Goal: Obtain resource: Download file/media

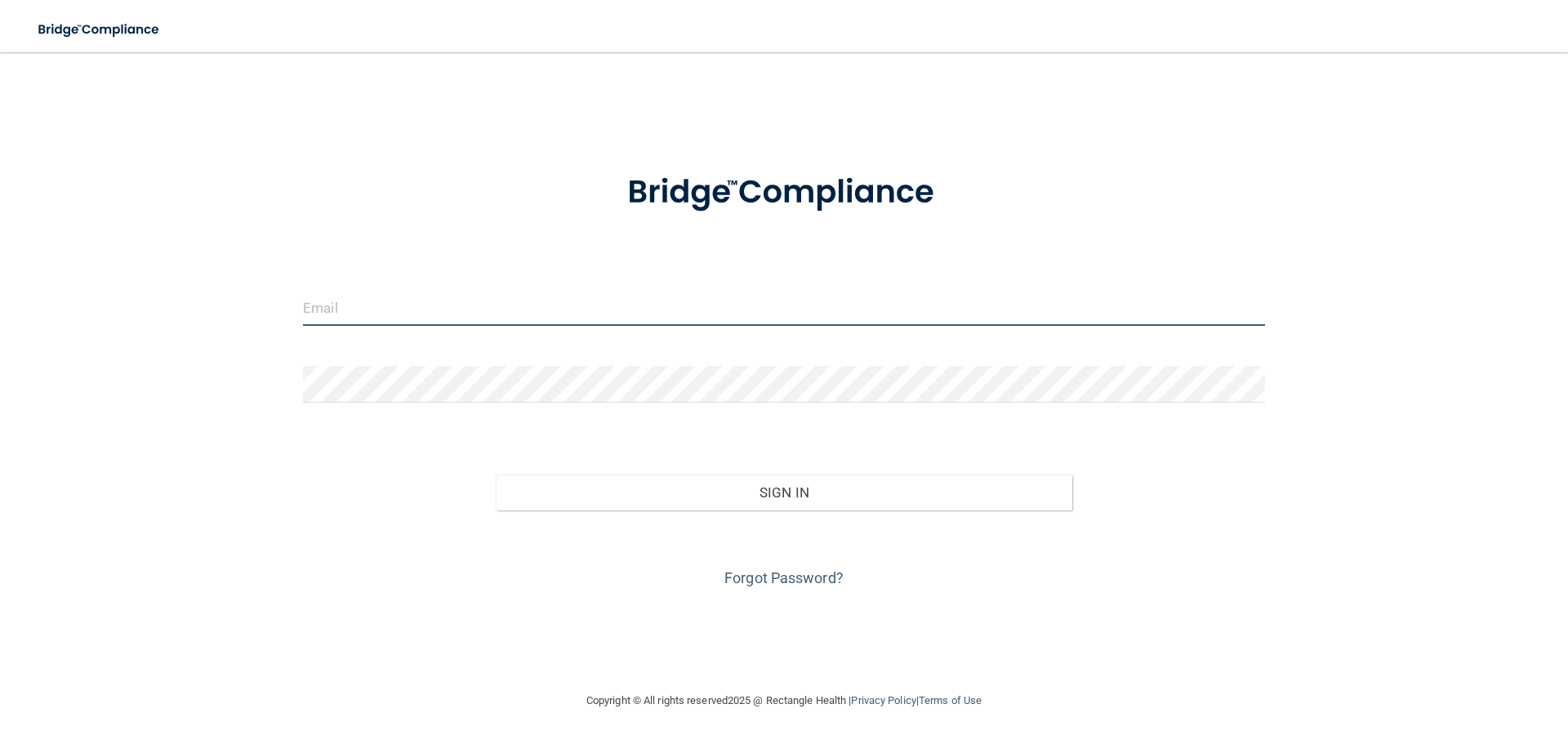
click at [442, 294] on input "email" at bounding box center [784, 307] width 962 height 37
type input "[EMAIL_ADDRESS][DOMAIN_NAME]"
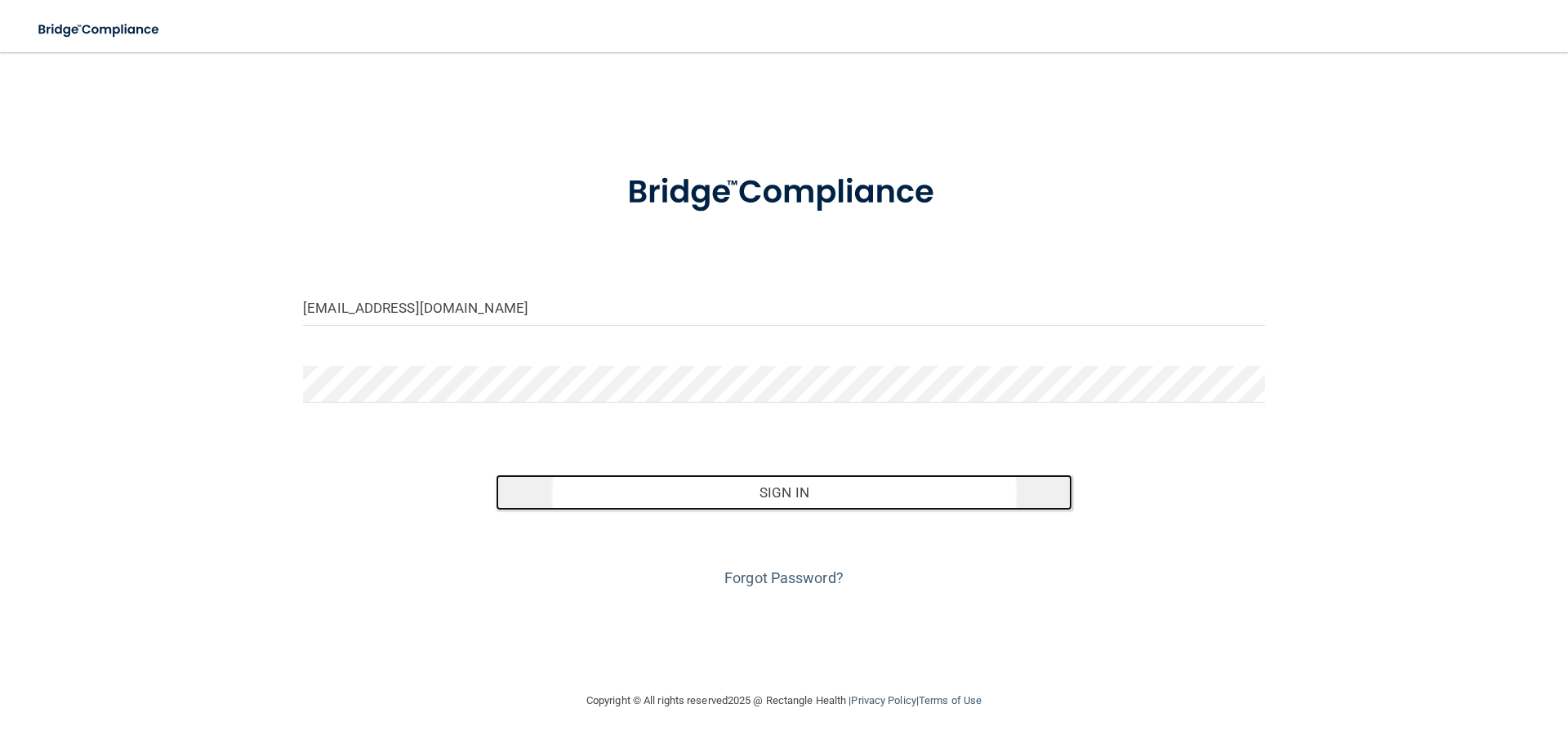
click at [653, 486] on button "Sign In" at bounding box center [784, 492] width 577 height 36
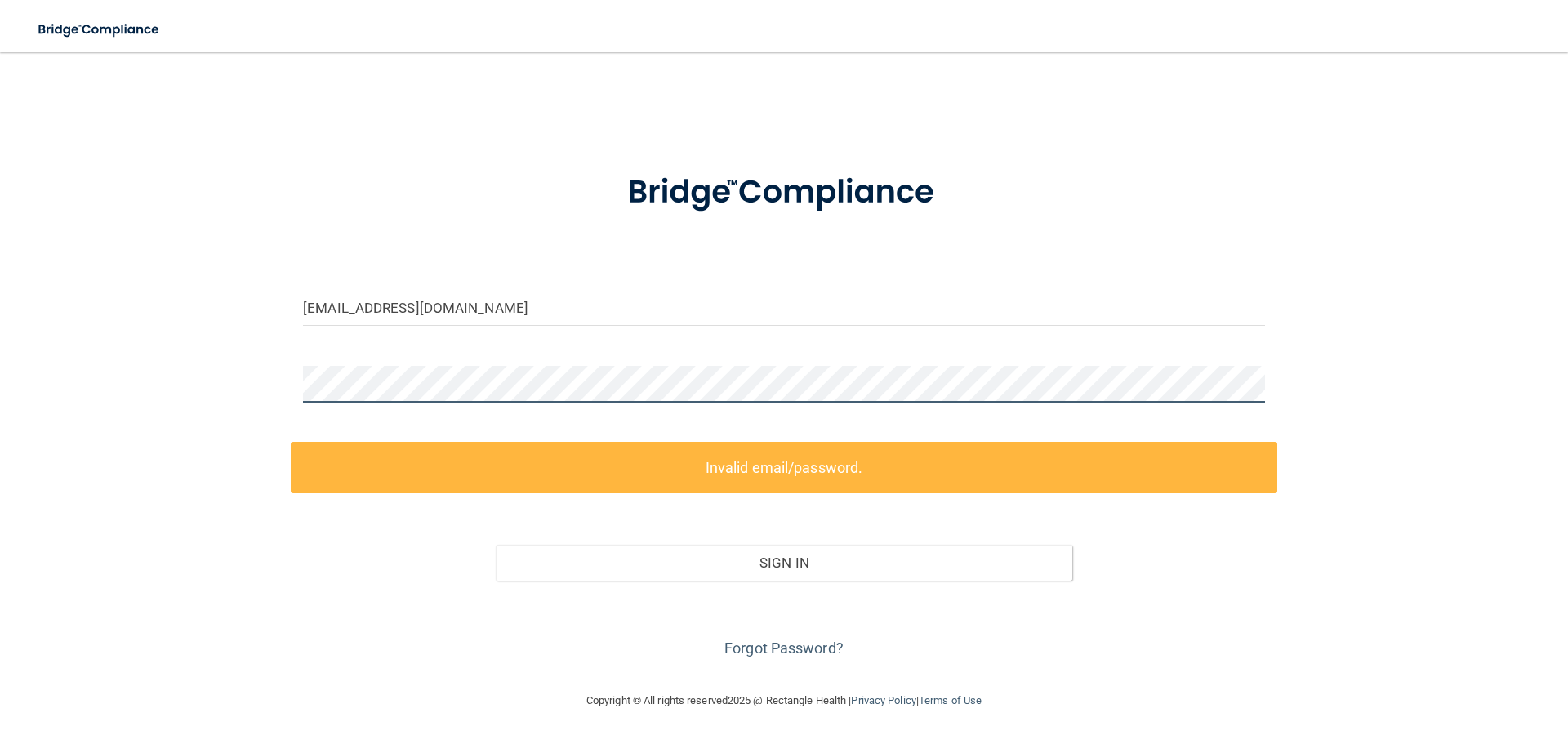
click at [173, 372] on div "[EMAIL_ADDRESS][DOMAIN_NAME] Invalid email/password. You don't have permission …" at bounding box center [784, 372] width 1503 height 606
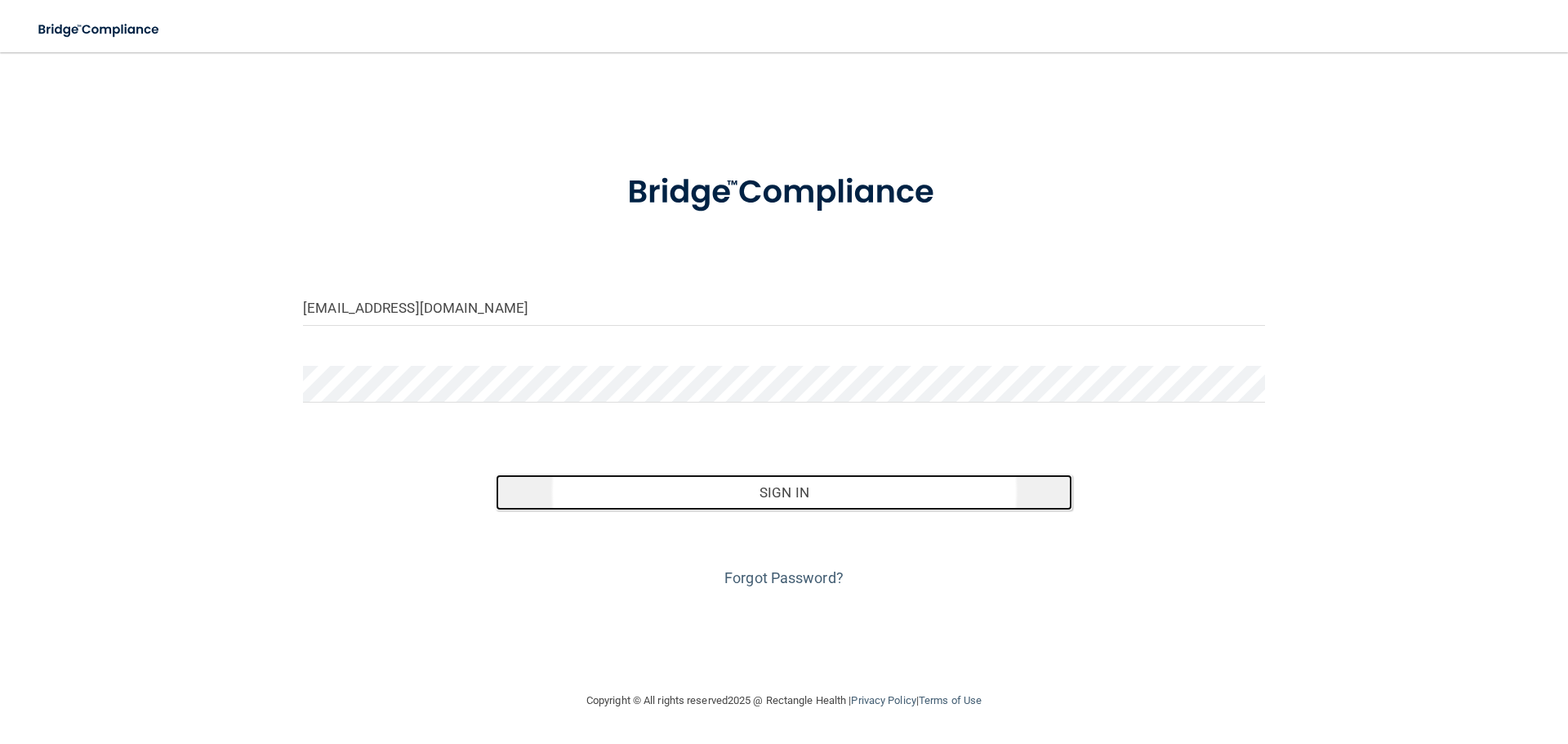
click at [647, 478] on button "Sign In" at bounding box center [784, 492] width 577 height 36
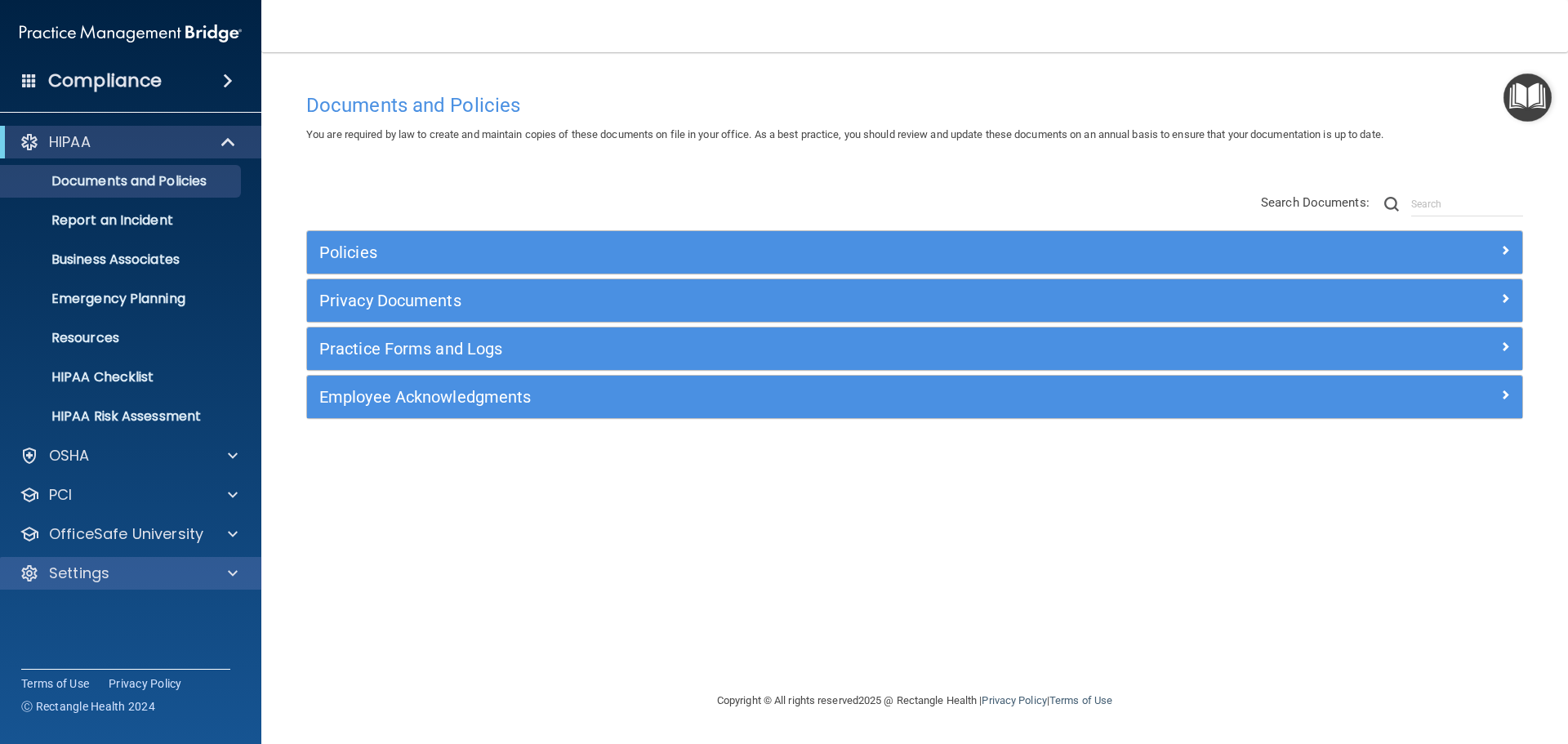
click at [202, 562] on div "Settings" at bounding box center [131, 574] width 262 height 33
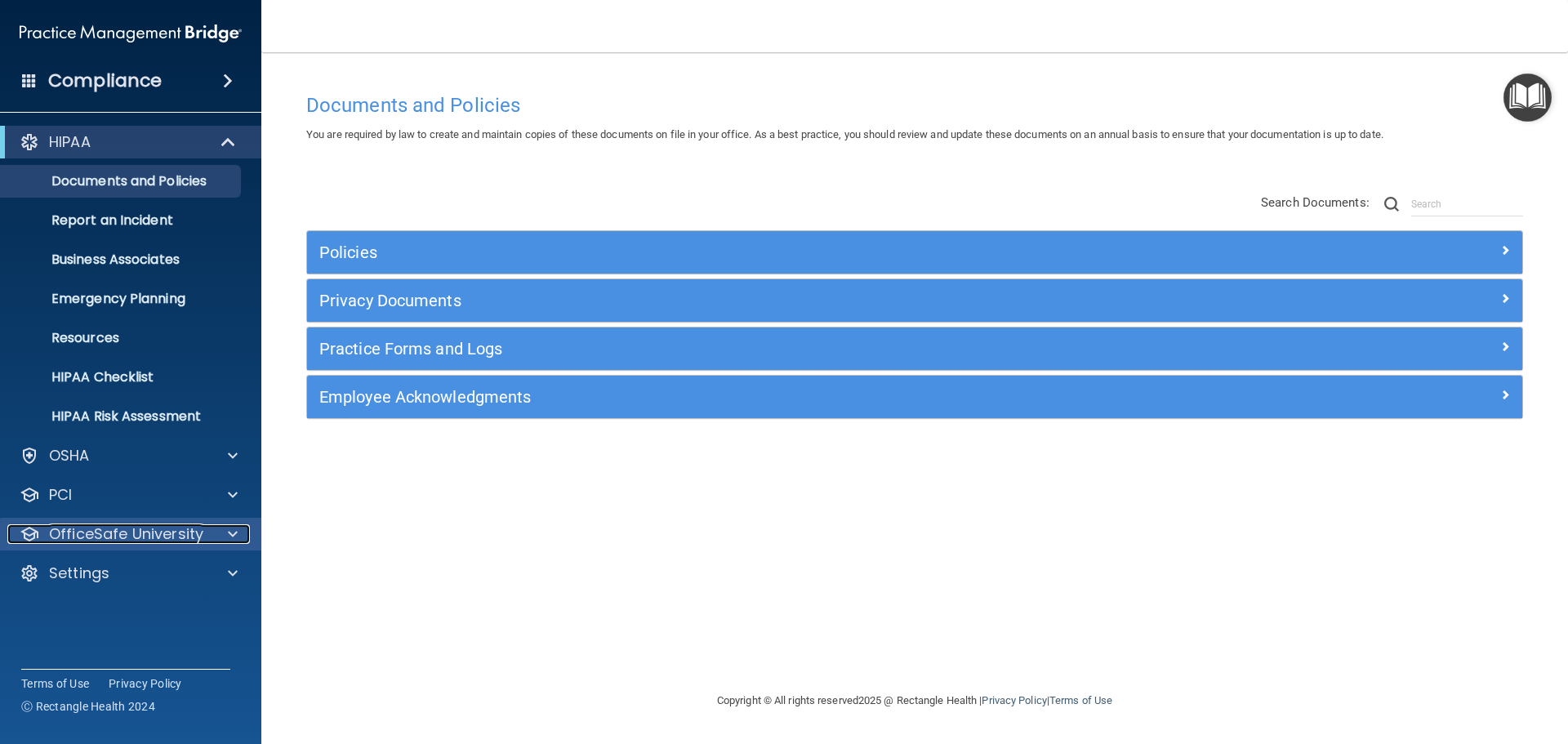
click at [187, 541] on p "OfficeSafe University" at bounding box center [125, 534] width 155 height 19
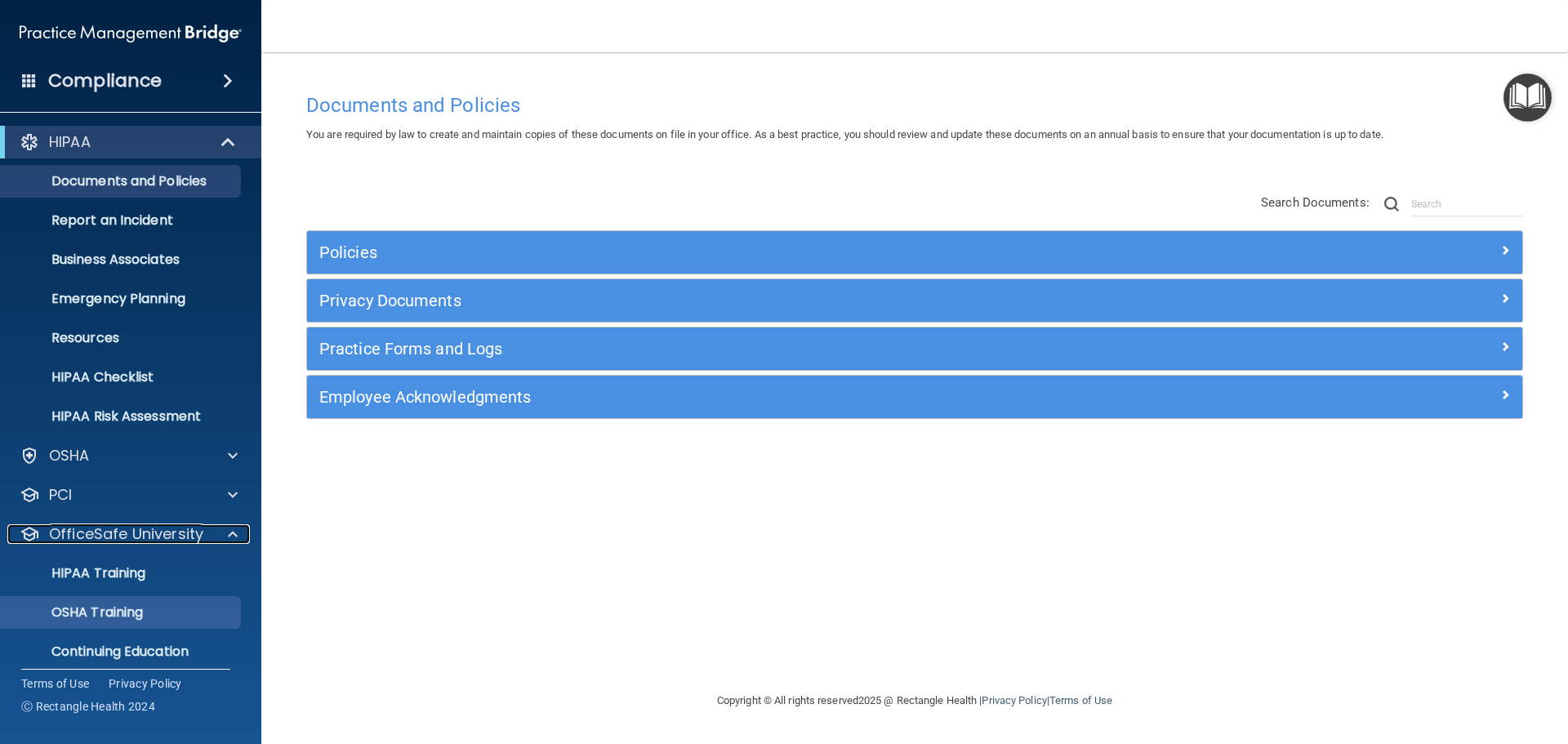
scroll to position [52, 0]
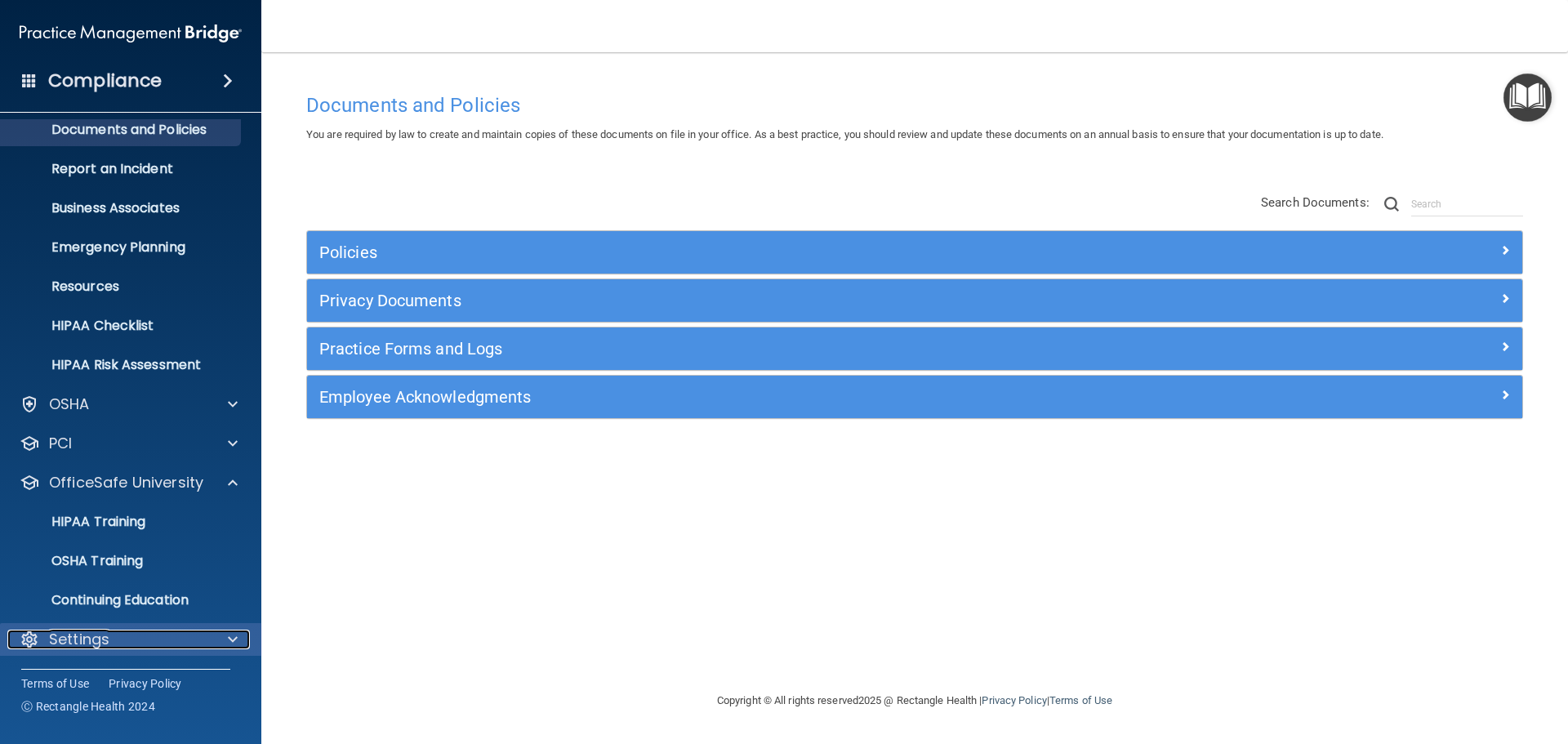
click at [222, 638] on div at bounding box center [230, 640] width 41 height 19
click at [237, 642] on div at bounding box center [230, 640] width 41 height 19
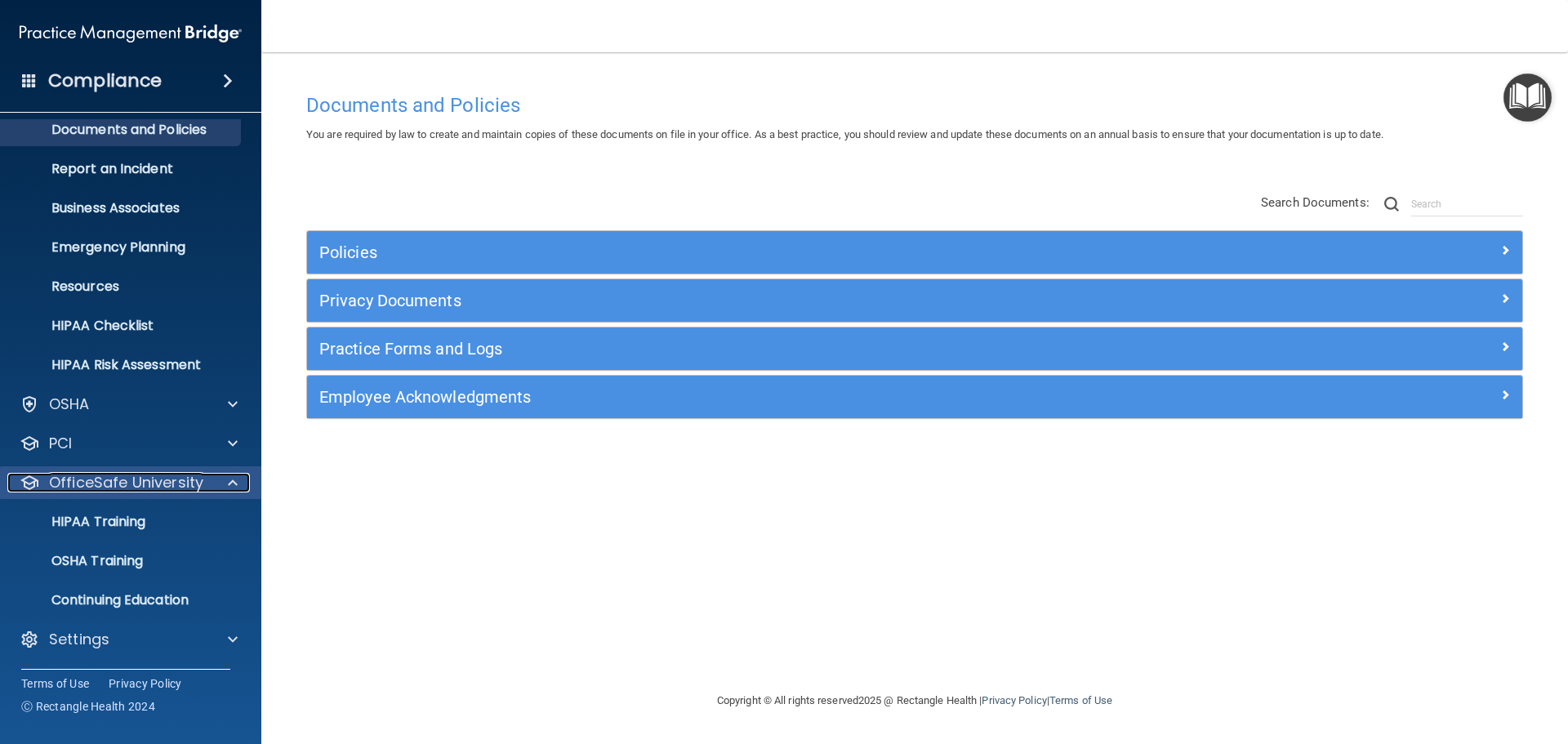
click at [169, 478] on p "OfficeSafe University" at bounding box center [125, 482] width 155 height 19
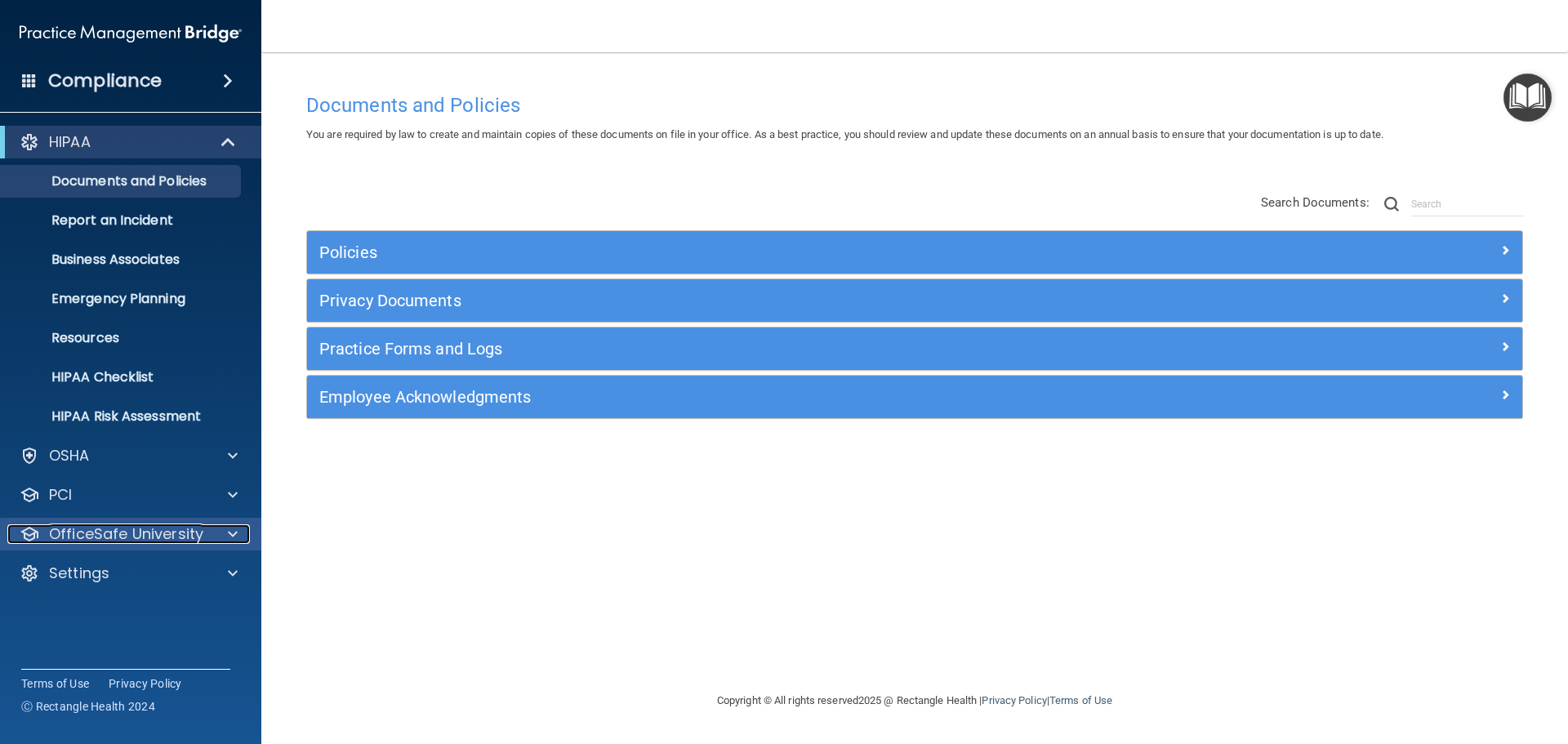
scroll to position [0, 0]
click at [207, 83] on div "Compliance" at bounding box center [130, 81] width 261 height 36
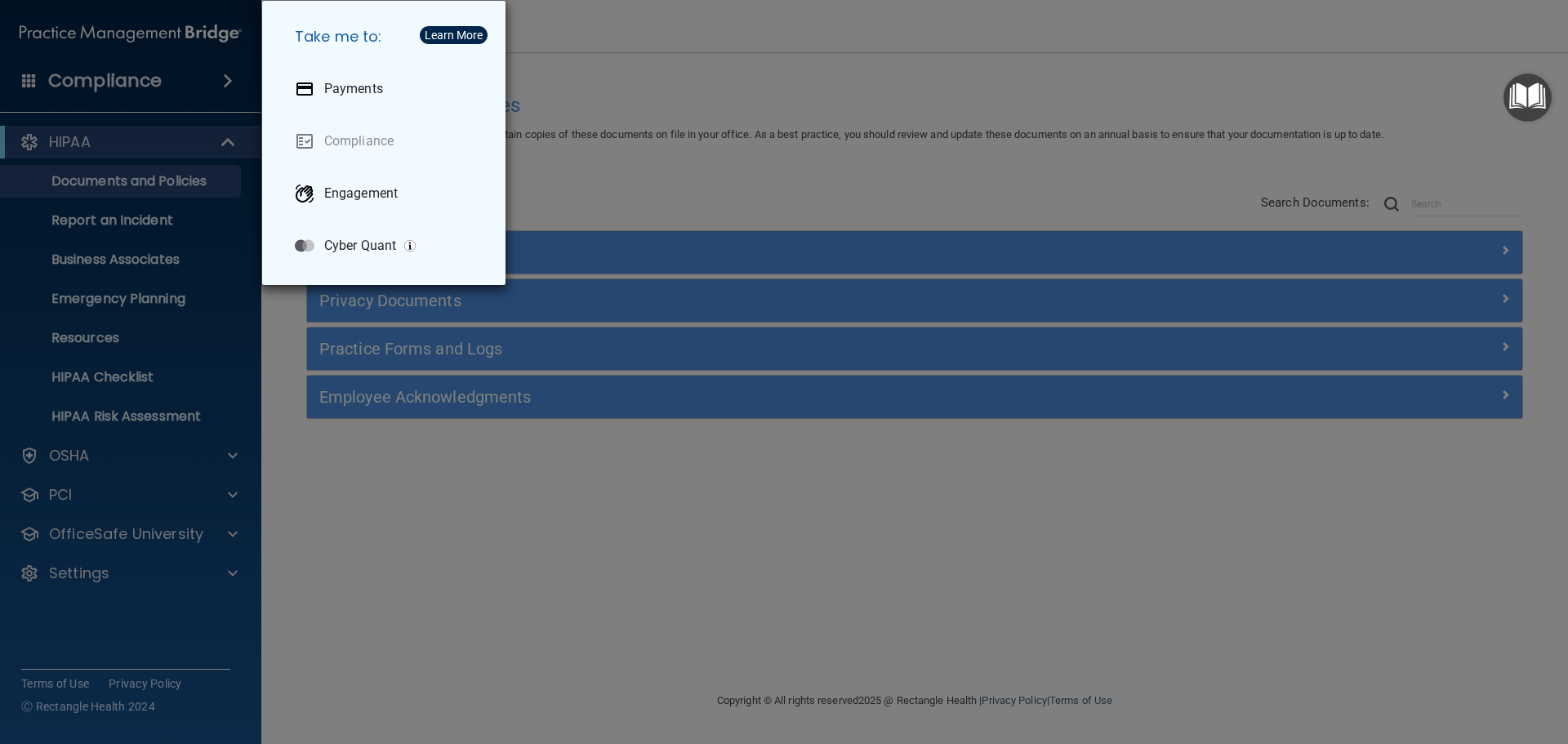
click at [156, 121] on div "Take me to: Payments Compliance Engagement Cyber Quant" at bounding box center [784, 372] width 1568 height 744
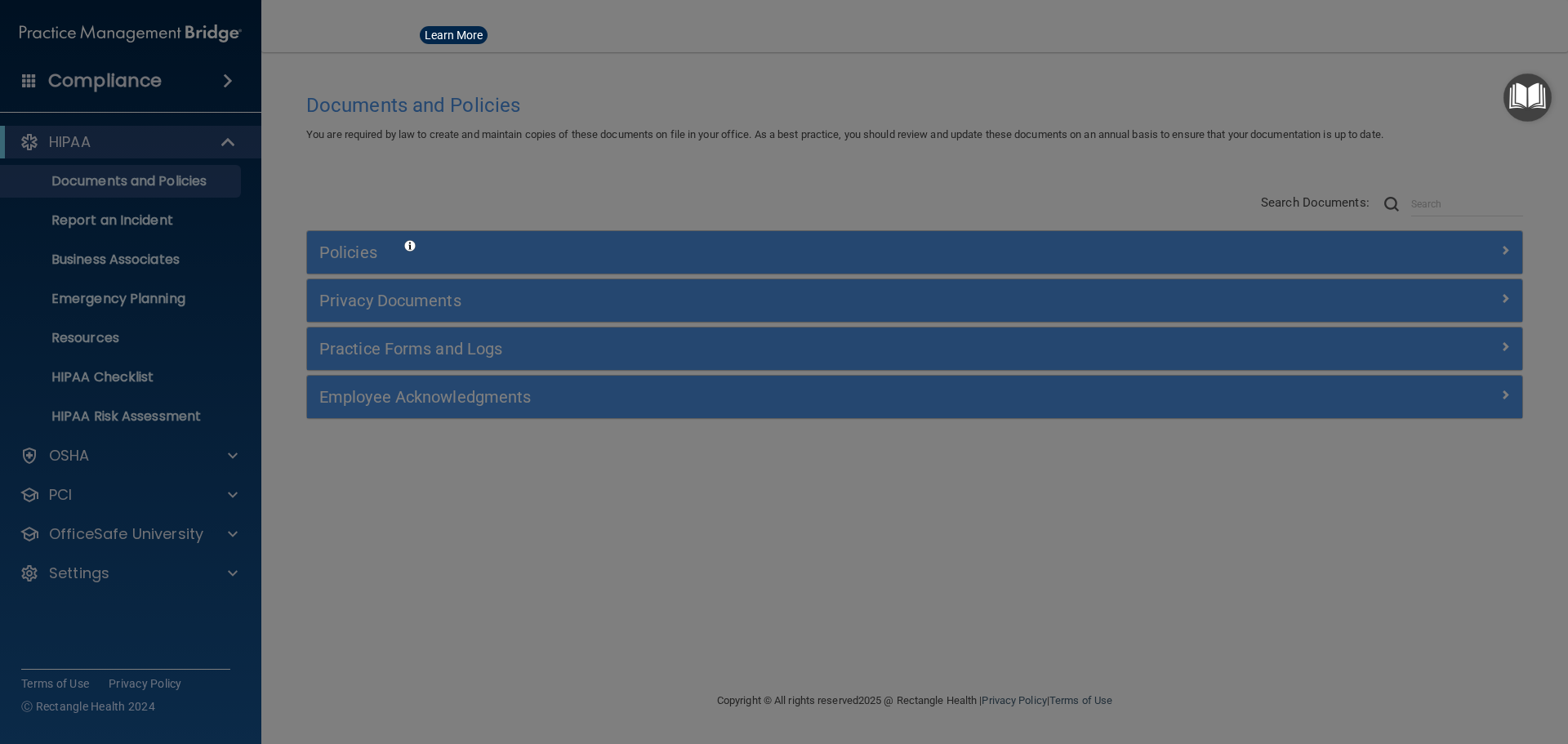
click at [154, 82] on div at bounding box center [784, 372] width 1568 height 744
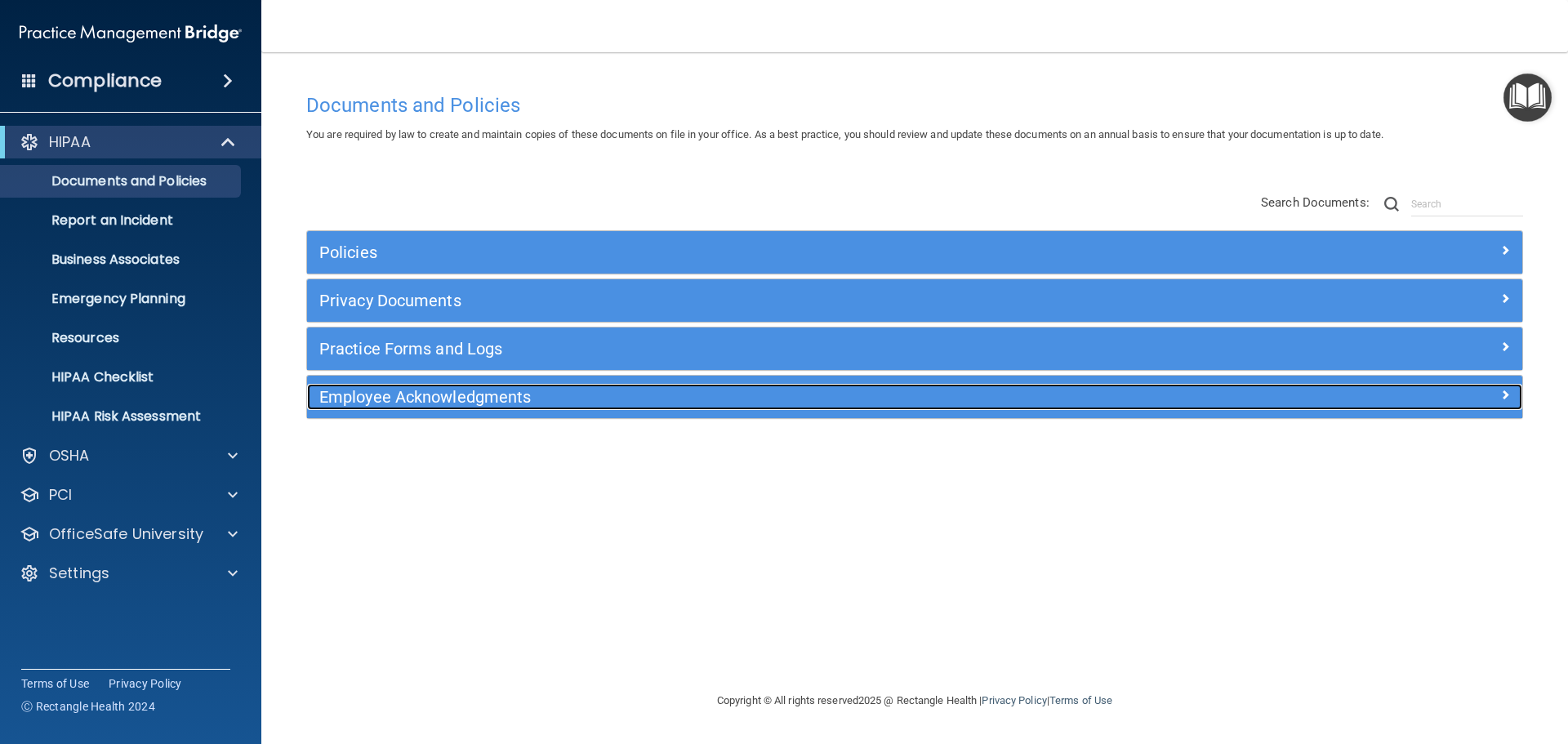
click at [406, 404] on h5 "Employee Acknowledgments" at bounding box center [763, 397] width 887 height 18
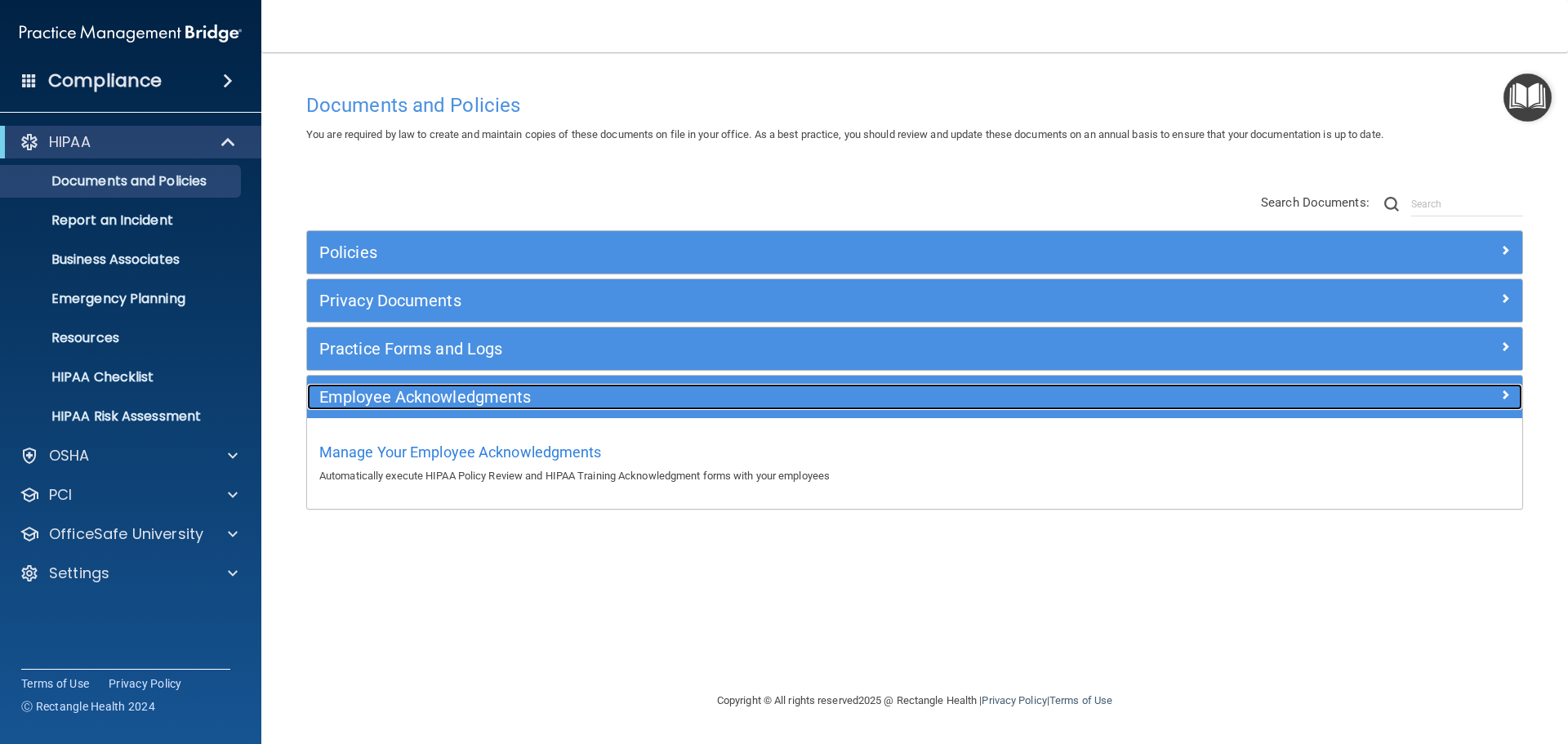
click at [406, 404] on h5 "Employee Acknowledgments" at bounding box center [763, 397] width 887 height 18
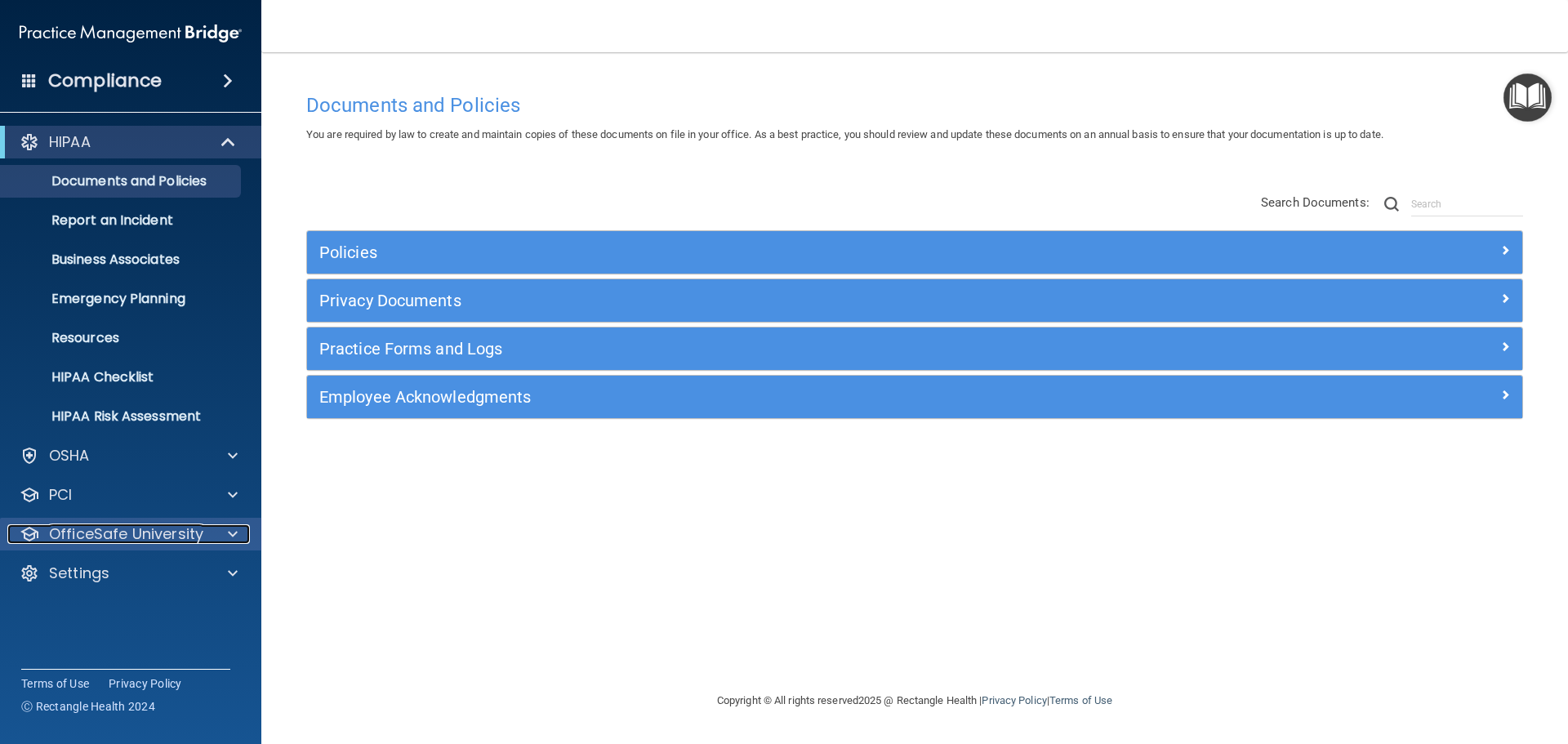
click at [94, 541] on p "OfficeSafe University" at bounding box center [125, 534] width 155 height 19
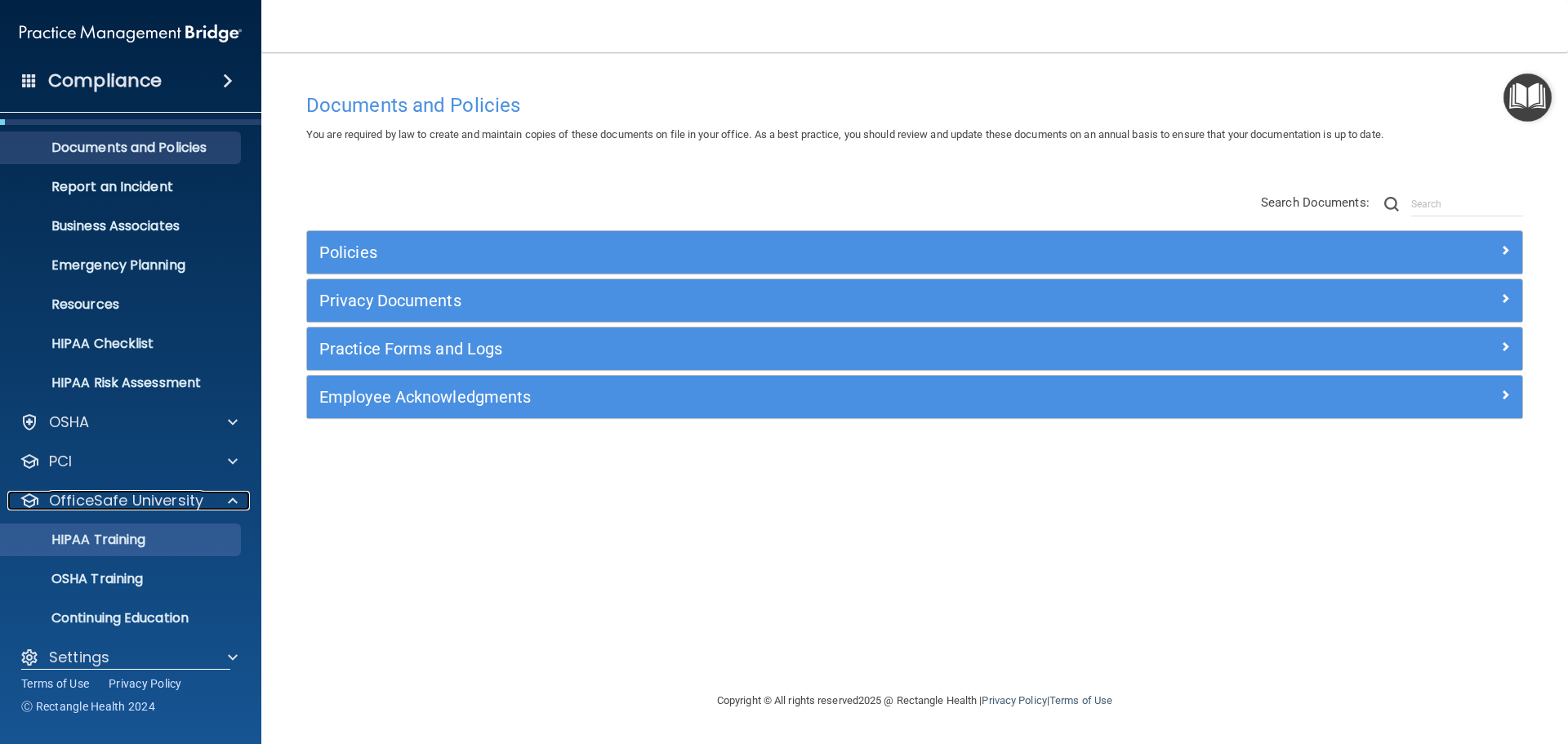
scroll to position [52, 0]
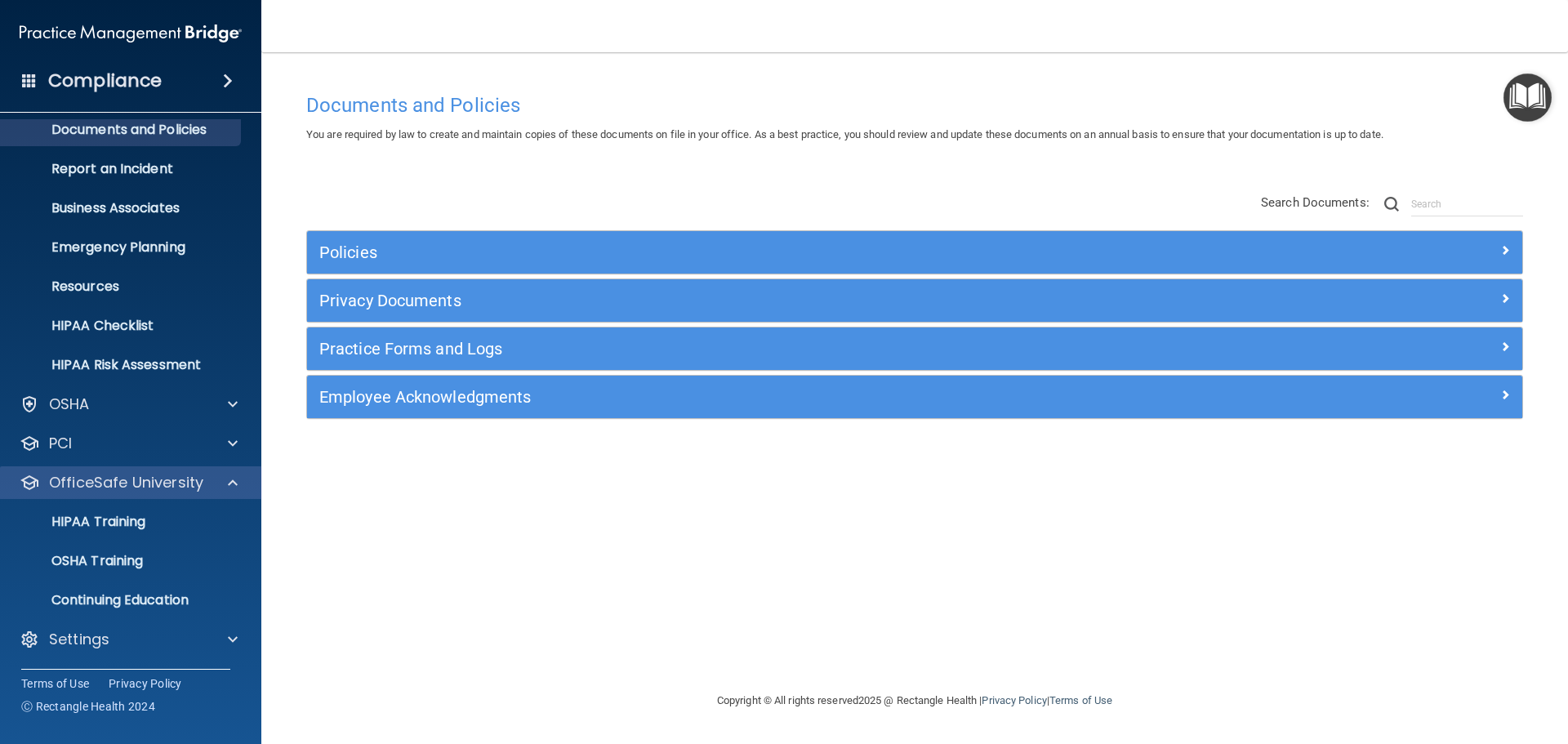
click at [189, 495] on div "OfficeSafe University" at bounding box center [131, 483] width 262 height 33
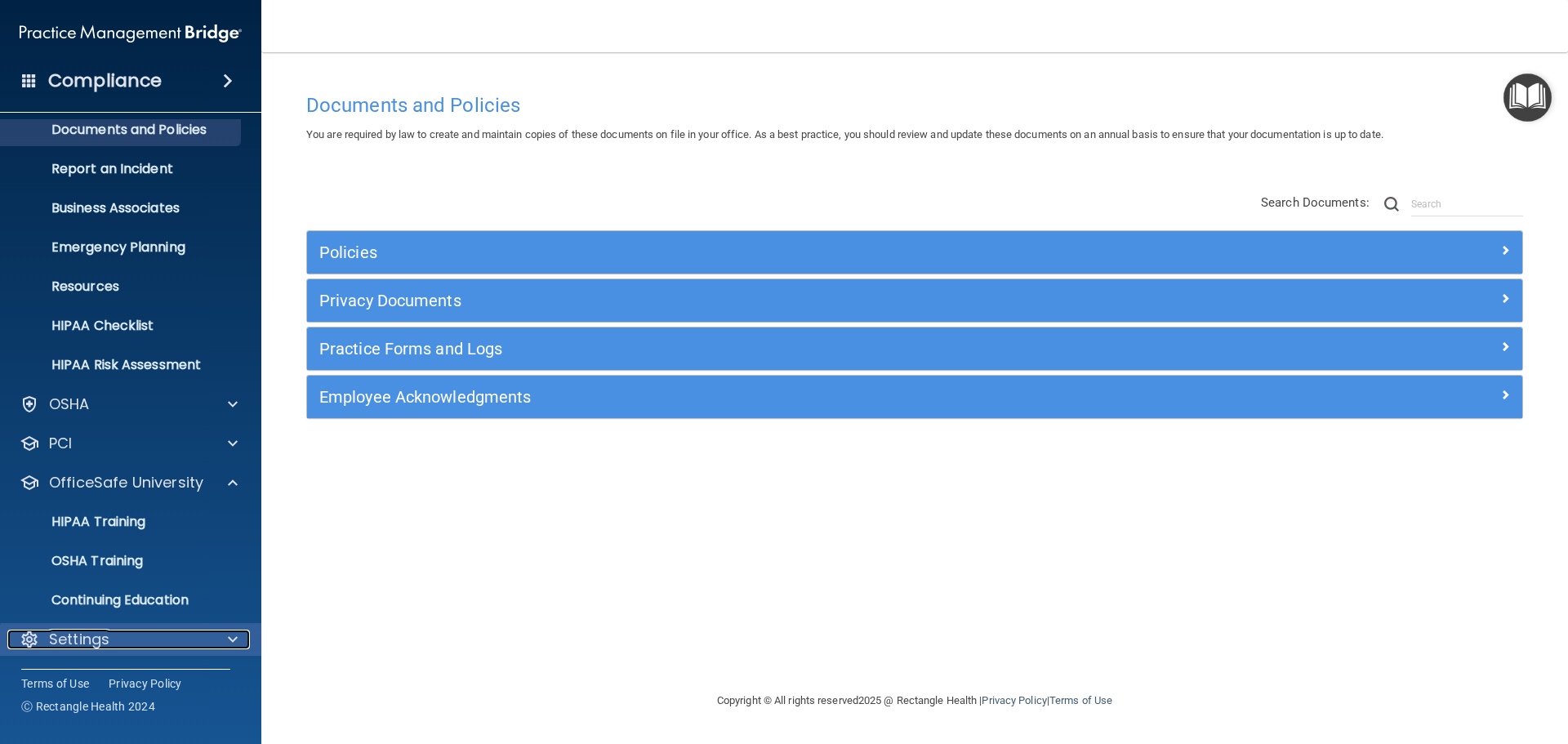
click at [181, 634] on div "Settings" at bounding box center [109, 640] width 202 height 19
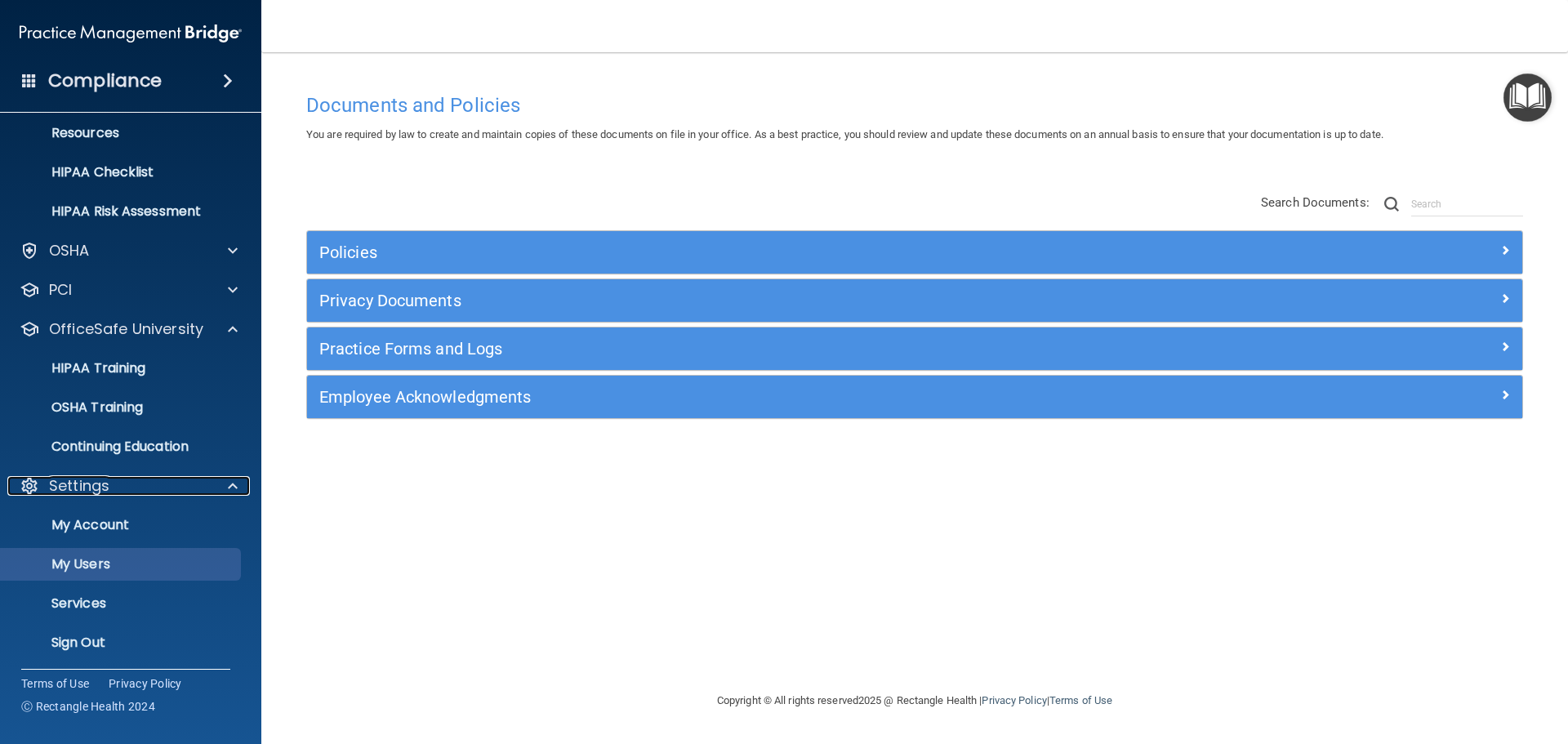
scroll to position [208, 0]
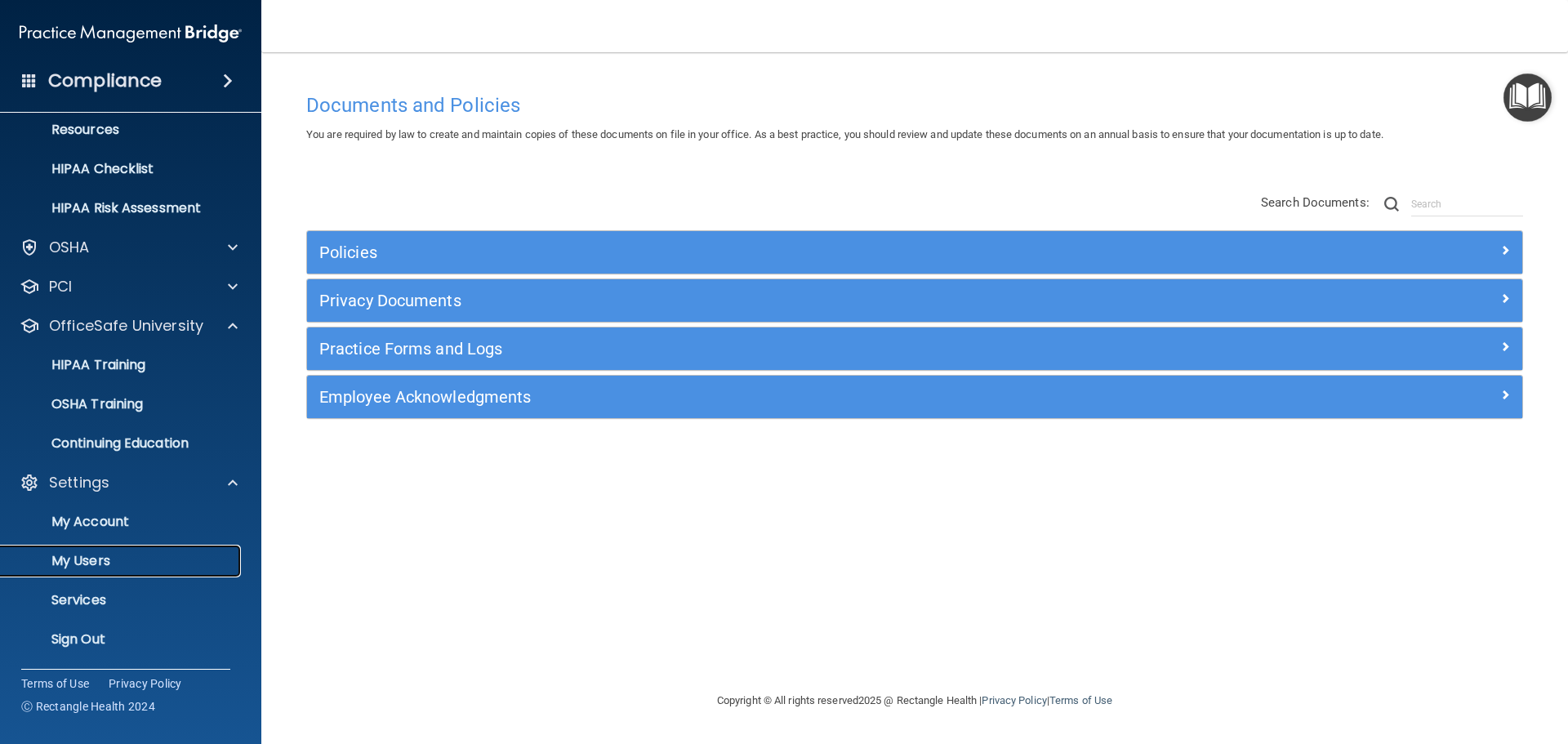
click at [107, 558] on p "My Users" at bounding box center [122, 561] width 223 height 17
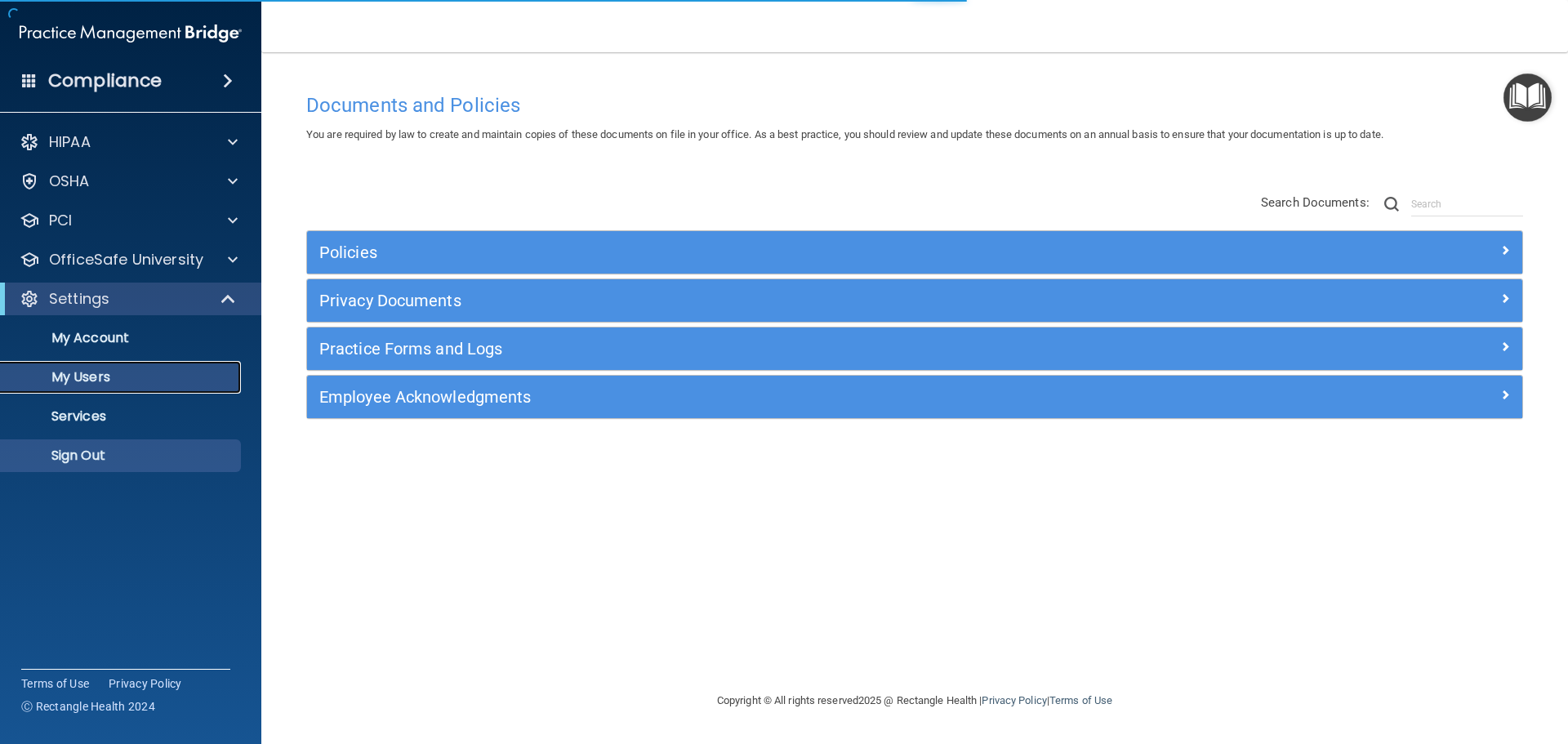
select select "20"
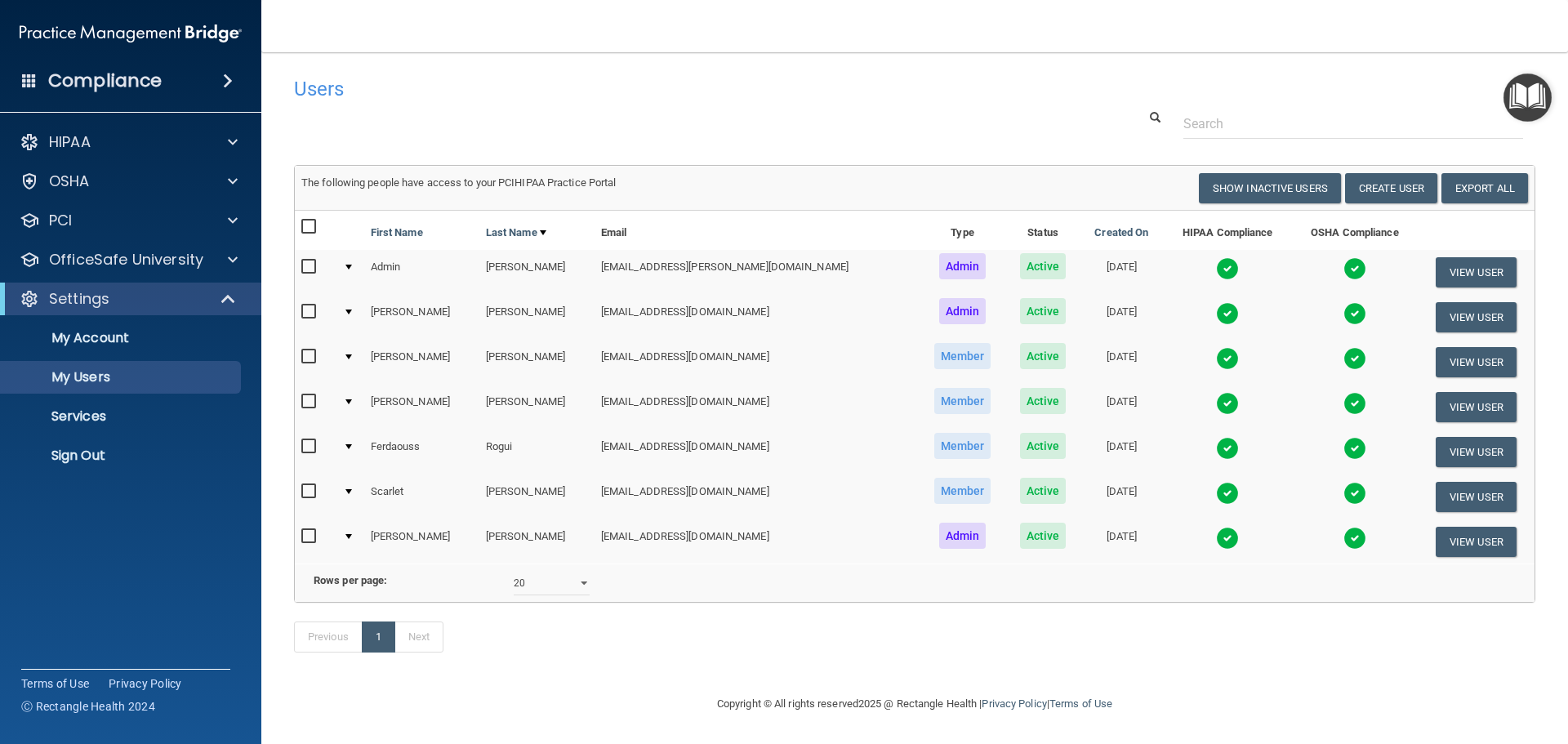
click at [1216, 444] on img at bounding box center [1228, 448] width 23 height 23
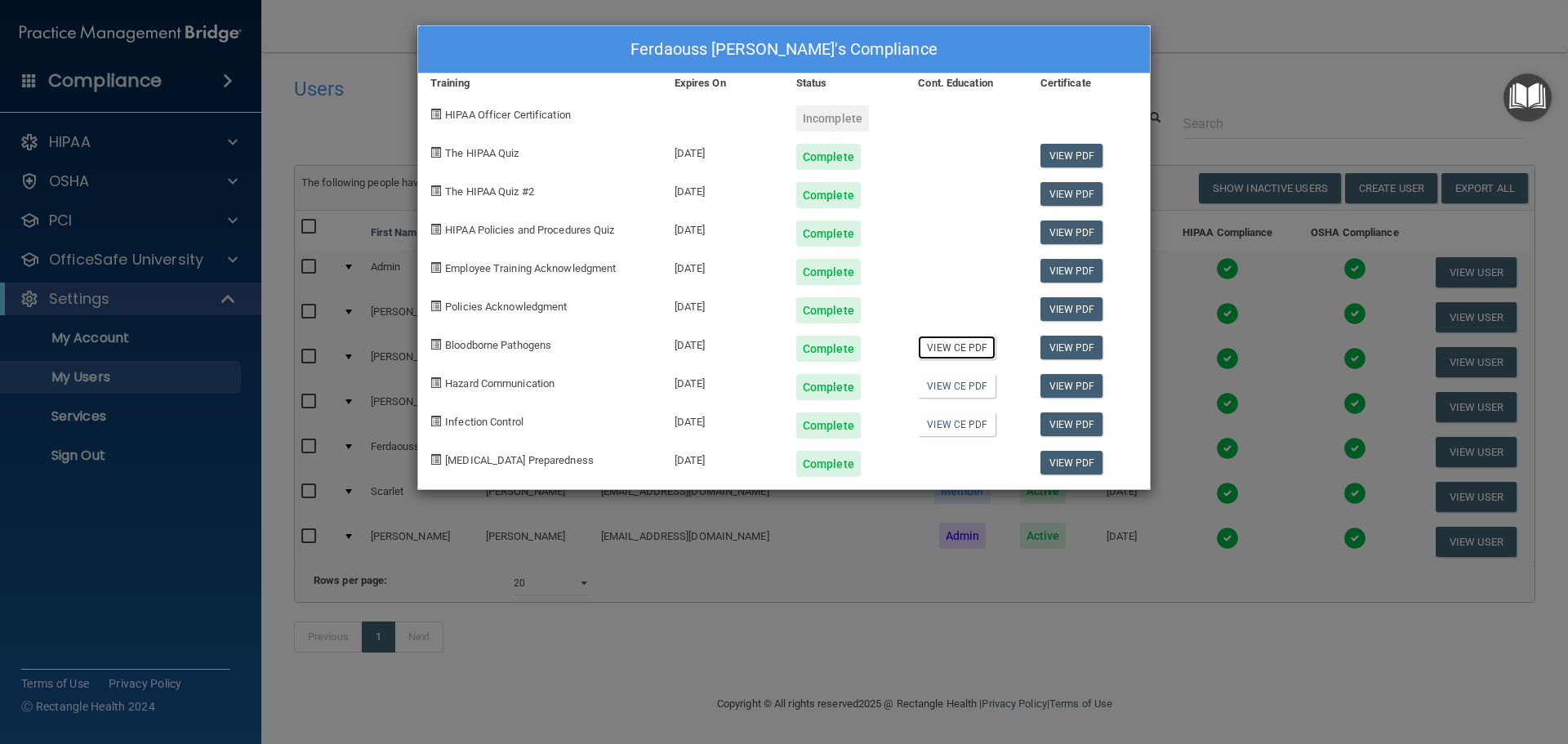
click at [972, 353] on link "View CE PDF" at bounding box center [957, 347] width 78 height 23
click at [946, 381] on link "View CE PDF" at bounding box center [957, 386] width 78 height 23
click at [961, 419] on link "View CE PDF" at bounding box center [957, 424] width 78 height 23
click at [1053, 347] on link "View PDF" at bounding box center [1071, 347] width 63 height 23
click at [1070, 386] on link "View PDF" at bounding box center [1071, 386] width 63 height 23
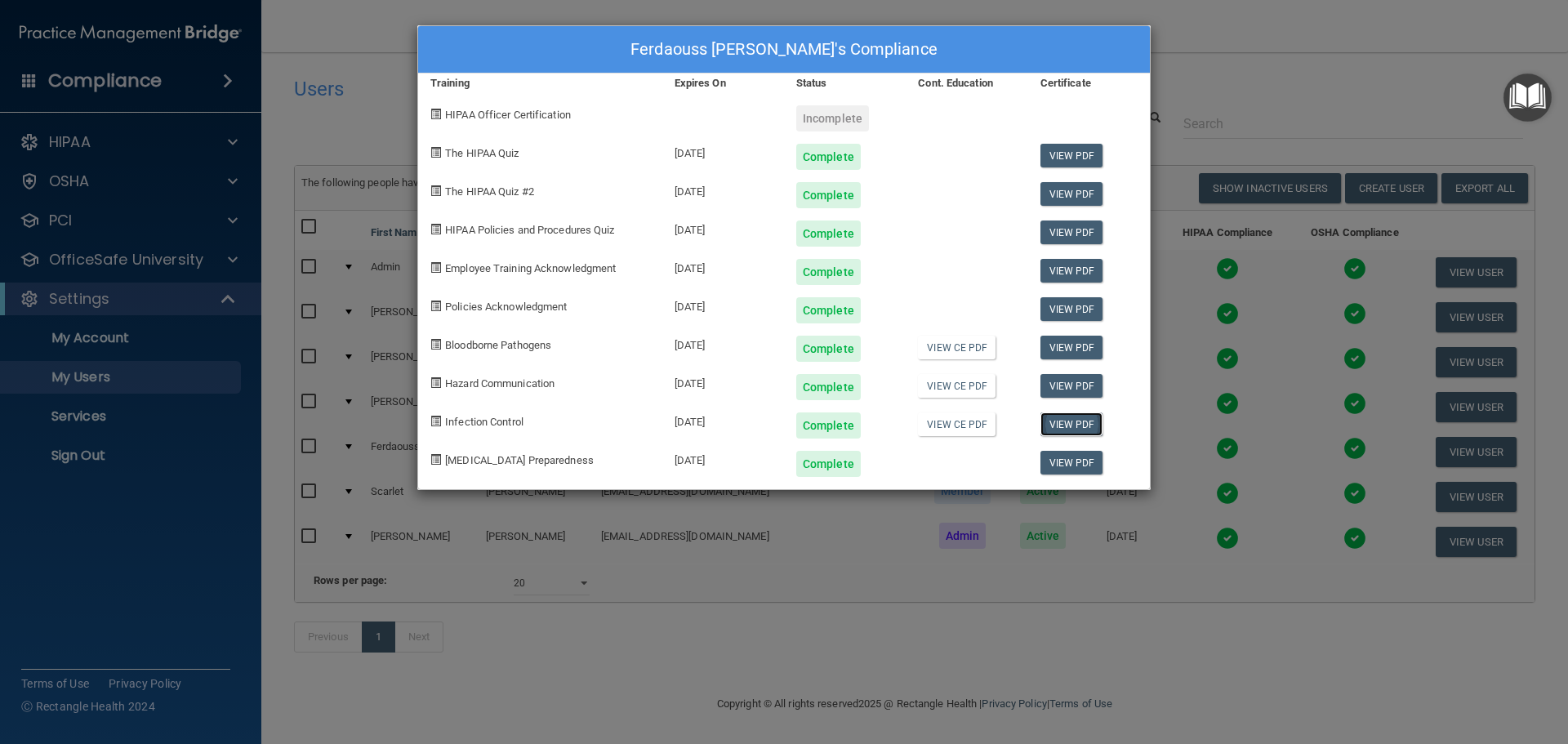
click at [1058, 421] on link "View PDF" at bounding box center [1071, 424] width 63 height 23
